Goal: Task Accomplishment & Management: Manage account settings

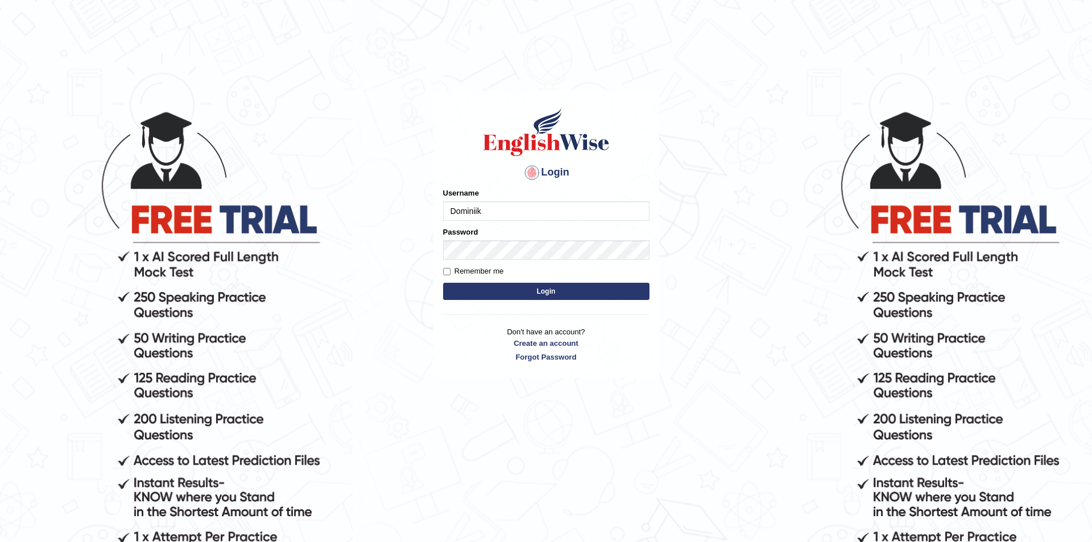
type input "Dominiik"
click at [479, 273] on label "Remember me" at bounding box center [473, 270] width 61 height 11
click at [451, 273] on input "Remember me" at bounding box center [446, 271] width 7 height 7
checkbox input "true"
click at [490, 282] on form "Please fix the following errors: Username Dominiik Password Remember me Login" at bounding box center [546, 244] width 206 height 115
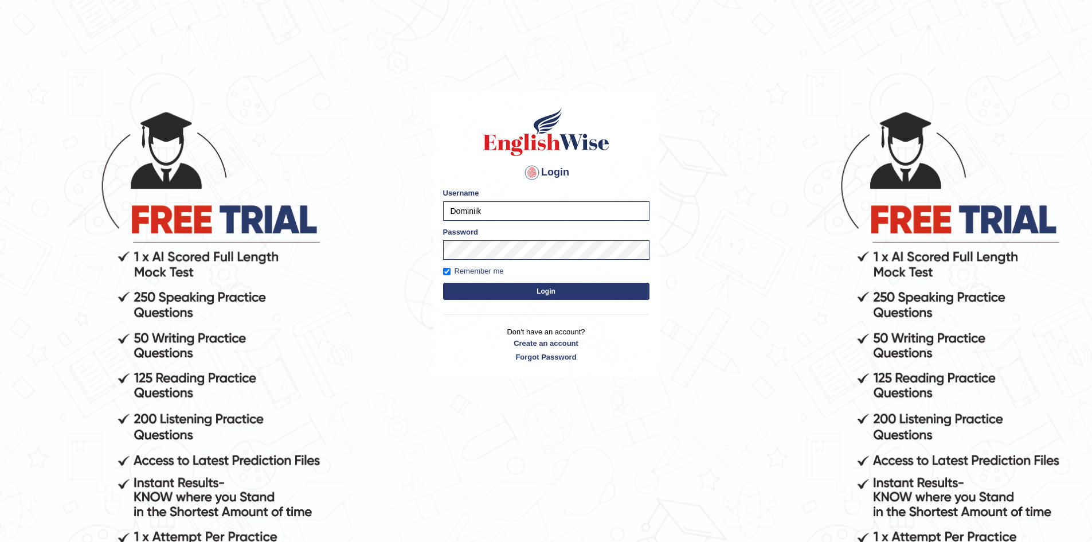
click at [491, 291] on button "Login" at bounding box center [546, 291] width 206 height 17
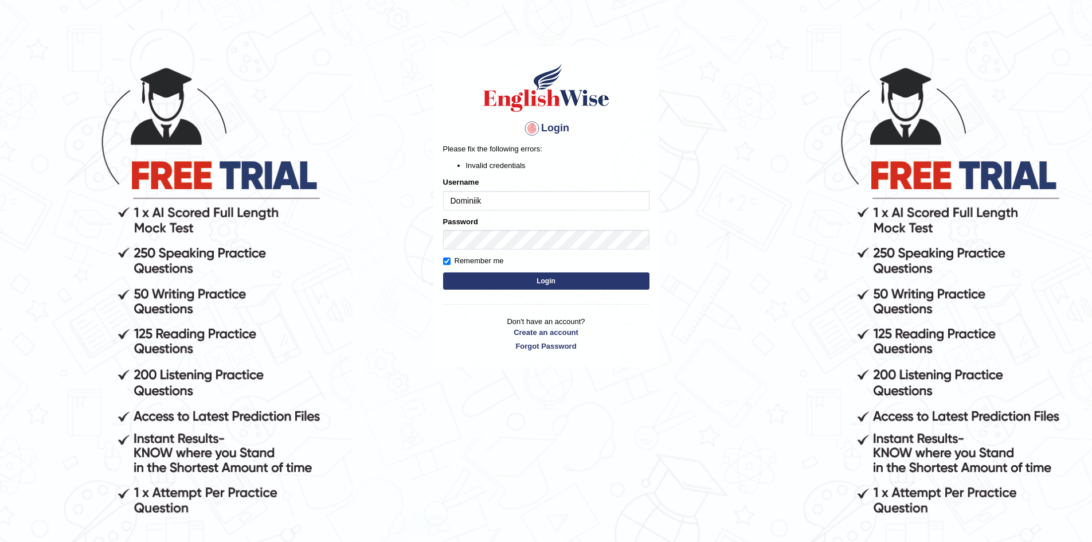
scroll to position [41, 0]
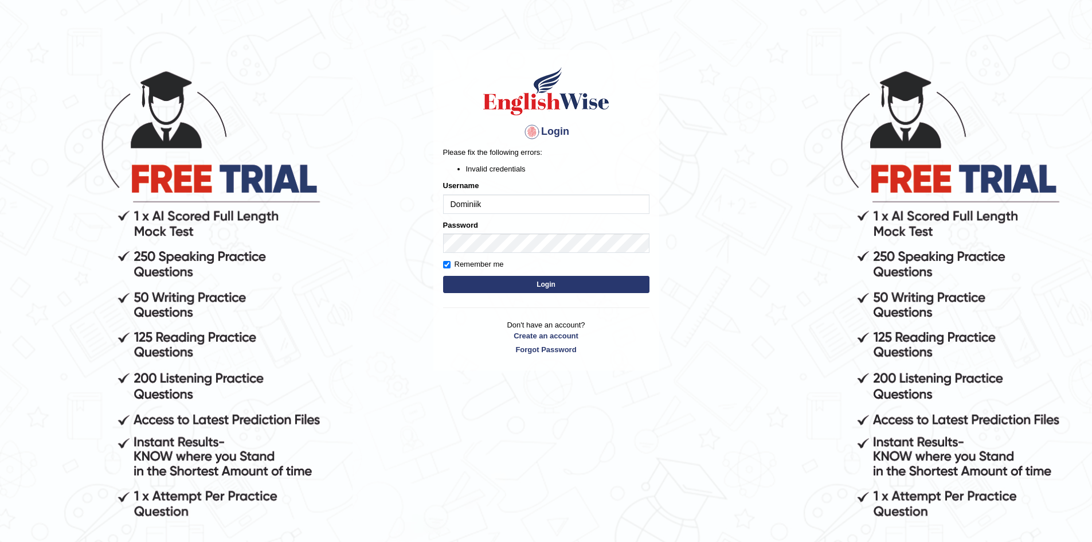
click at [529, 133] on div at bounding box center [532, 132] width 18 height 18
click at [554, 291] on button "Login" at bounding box center [546, 284] width 206 height 17
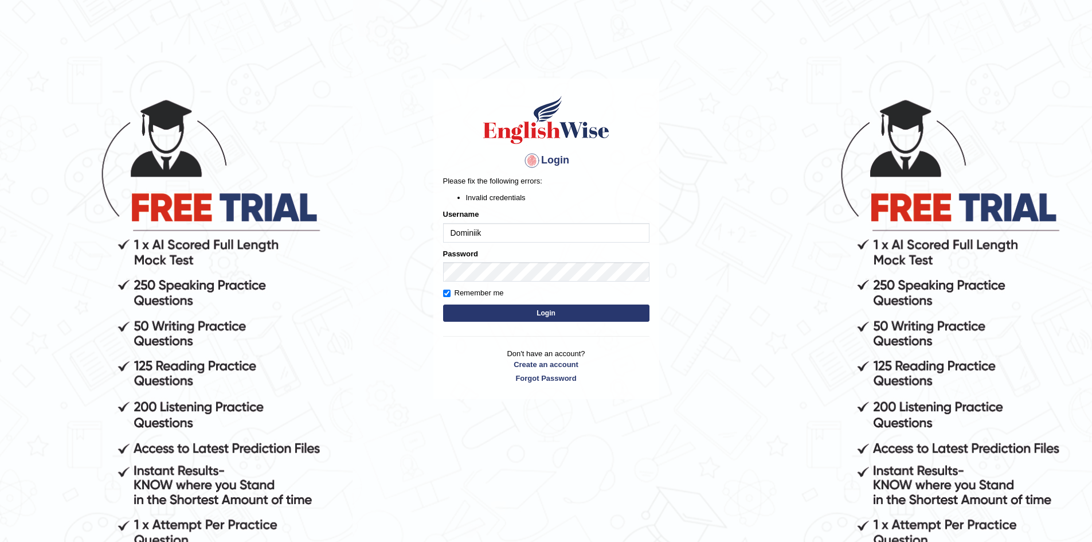
scroll to position [13, 0]
